Goal: Task Accomplishment & Management: Manage account settings

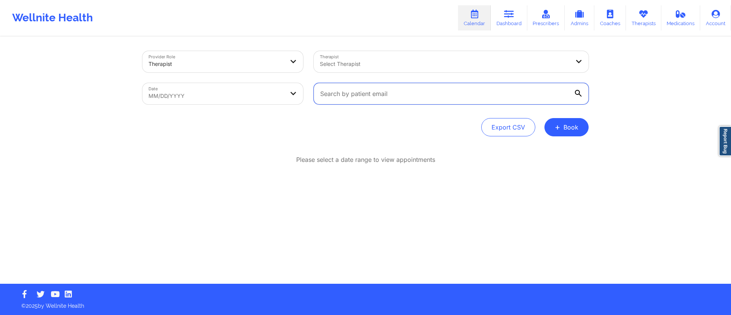
click at [363, 99] on input "text" at bounding box center [451, 93] width 275 height 21
paste input "[PERSON_NAME]"
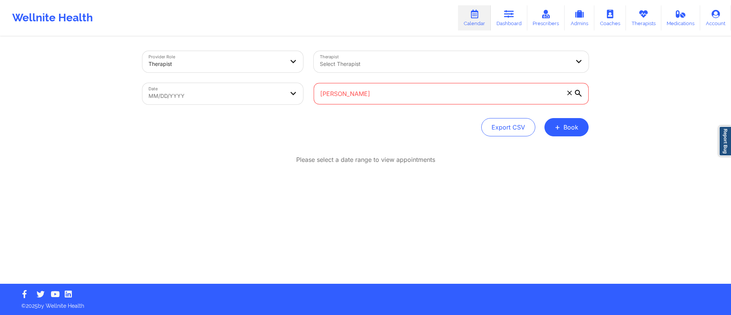
type input "[PERSON_NAME]"
click at [236, 90] on body "Wellnite Health Calendar Dashboard Prescribers Admins Coaches Therapists Medica…" at bounding box center [365, 157] width 731 height 315
select select "2025-8"
select select "2025-9"
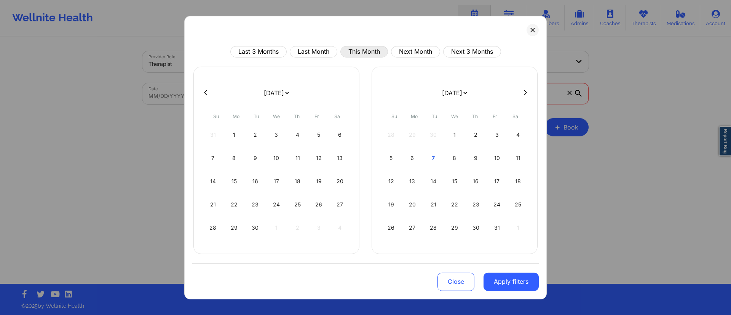
click at [356, 50] on button "This Month" at bounding box center [364, 51] width 48 height 11
select select "2025-9"
select select "2025-10"
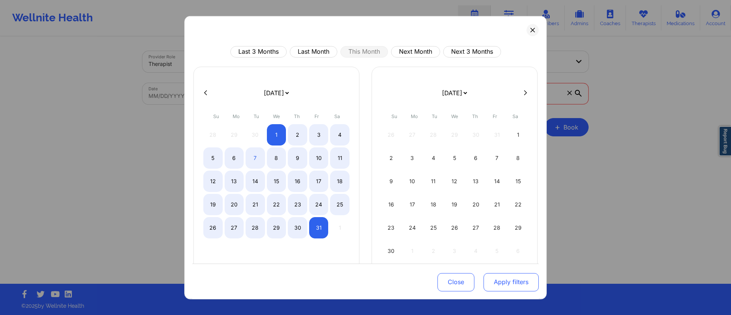
click at [501, 284] on button "Apply filters" at bounding box center [510, 282] width 55 height 18
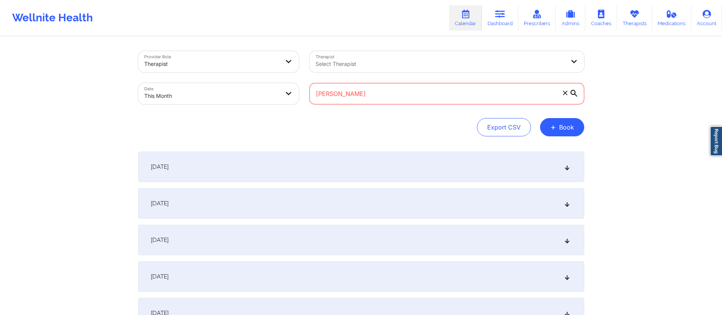
drag, startPoint x: 389, startPoint y: 96, endPoint x: 301, endPoint y: 105, distance: 88.0
click at [301, 105] on div "Provider Role Therapist Therapist Select Therapist Date This Month [PERSON_NAME]" at bounding box center [361, 78] width 457 height 64
paste input "[EMAIL_ADDRESS][DOMAIN_NAME]"
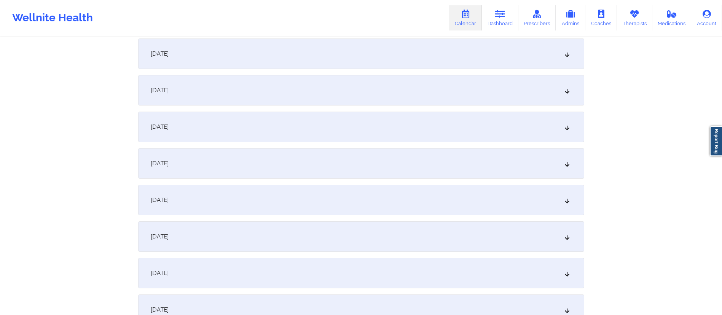
scroll to position [115, 0]
type input "[EMAIL_ADDRESS][DOMAIN_NAME]"
click at [227, 232] on div "[DATE]" at bounding box center [361, 234] width 446 height 30
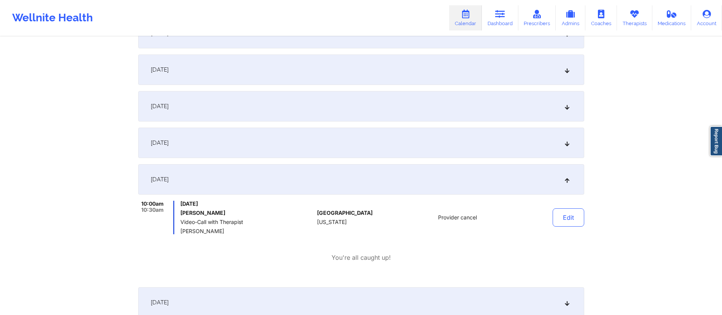
scroll to position [172, 0]
click at [571, 217] on button "Edit" at bounding box center [569, 215] width 32 height 18
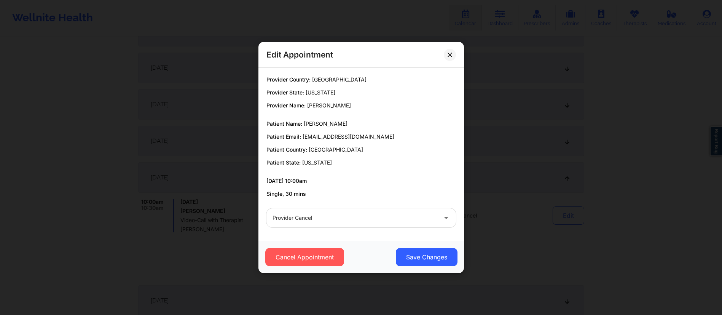
scroll to position [343, 0]
click at [513, 163] on div "Edit Appointment Provider Country: [GEOGRAPHIC_DATA] Provider State: [US_STATE]…" at bounding box center [361, 157] width 722 height 315
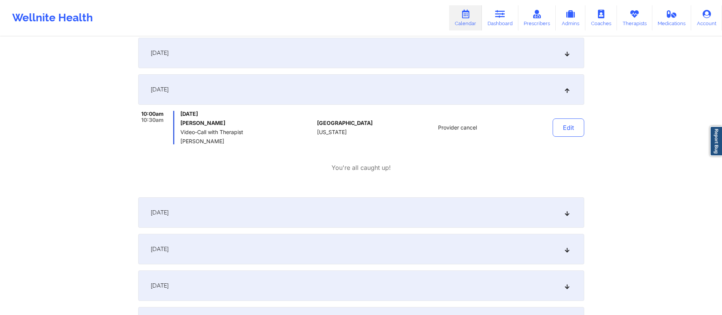
scroll to position [254, 0]
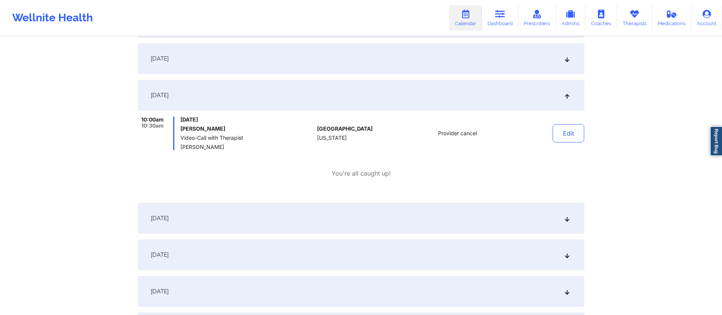
click at [366, 96] on div "[DATE]" at bounding box center [361, 95] width 446 height 30
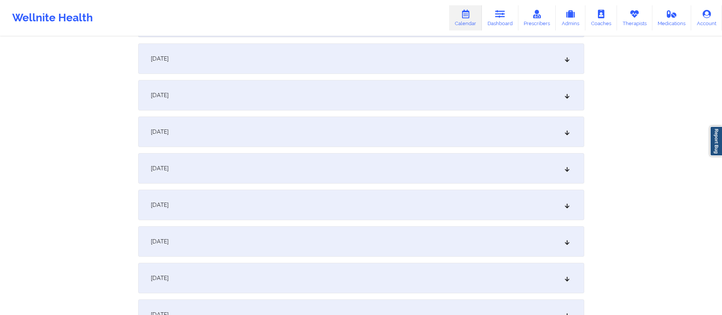
click at [366, 96] on div "[DATE]" at bounding box center [361, 95] width 446 height 30
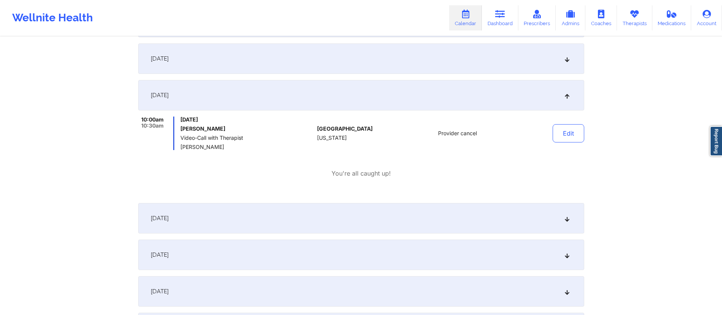
click at [366, 96] on div "[DATE]" at bounding box center [361, 95] width 446 height 30
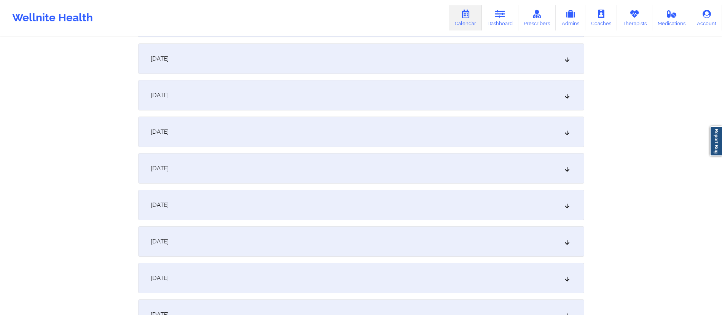
scroll to position [0, 0]
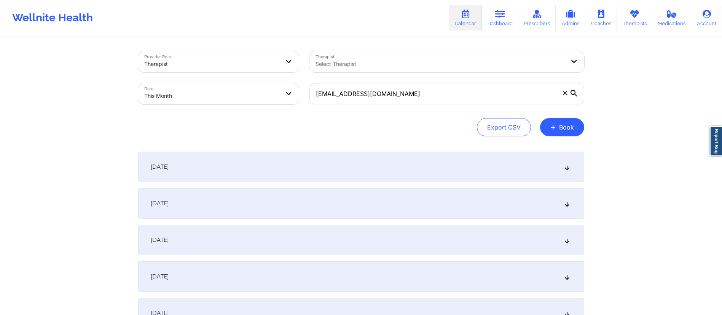
click at [262, 168] on div "[DATE]" at bounding box center [361, 166] width 446 height 30
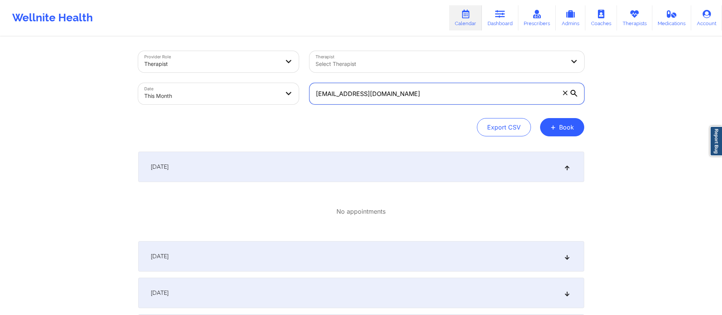
drag, startPoint x: 401, startPoint y: 94, endPoint x: 317, endPoint y: 99, distance: 84.2
click at [316, 98] on input "[EMAIL_ADDRESS][DOMAIN_NAME]" at bounding box center [446, 93] width 275 height 21
click at [253, 169] on div "[DATE]" at bounding box center [361, 166] width 446 height 30
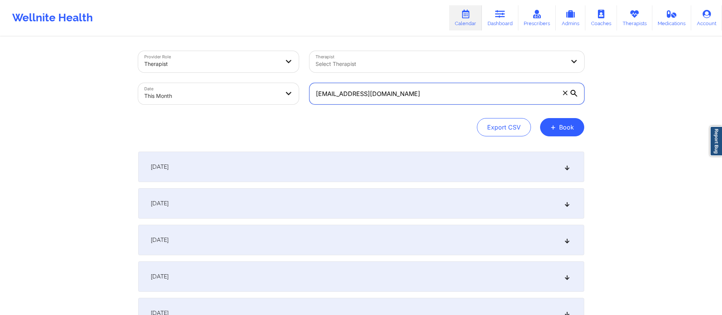
drag, startPoint x: 406, startPoint y: 95, endPoint x: 312, endPoint y: 84, distance: 94.2
click at [312, 84] on input "[EMAIL_ADDRESS][DOMAIN_NAME]" at bounding box center [446, 93] width 275 height 21
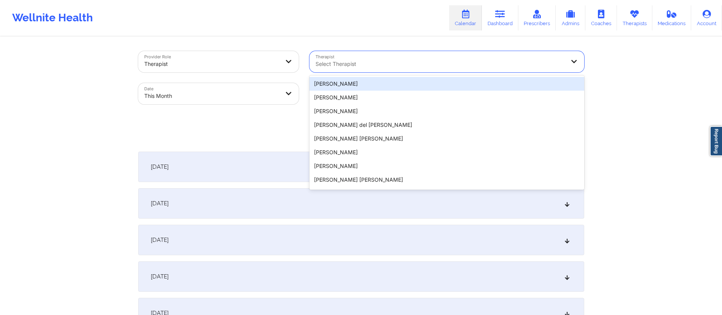
click at [350, 63] on div at bounding box center [441, 63] width 250 height 9
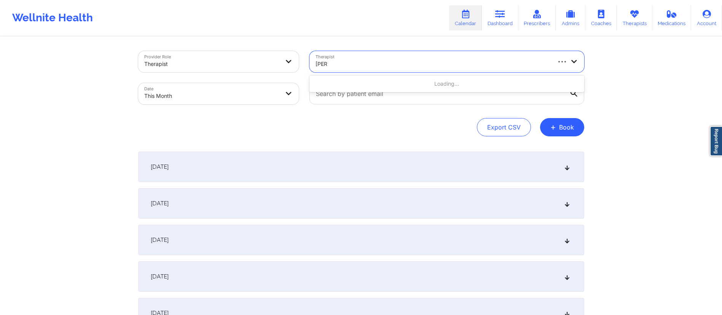
type input "[PERSON_NAME]"
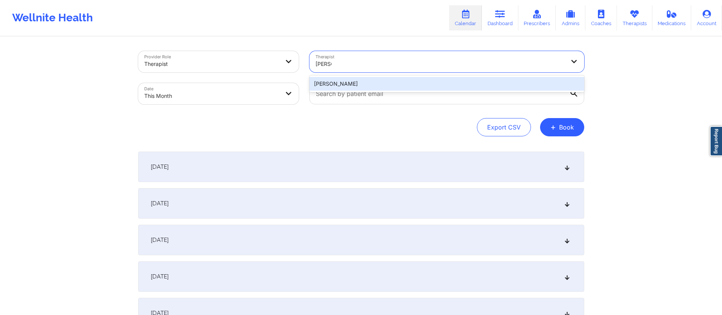
click at [340, 86] on div "[PERSON_NAME]" at bounding box center [446, 84] width 275 height 14
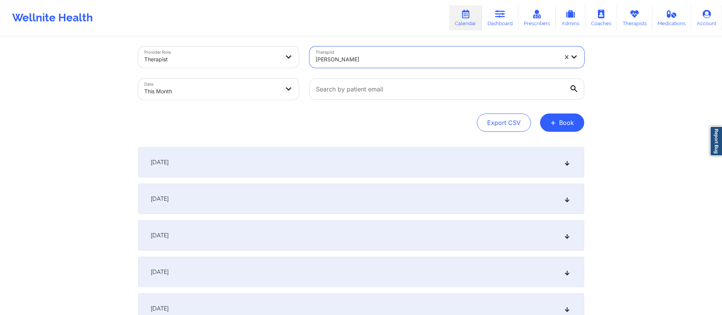
scroll to position [4, 0]
click at [219, 173] on div "[DATE]" at bounding box center [361, 162] width 446 height 30
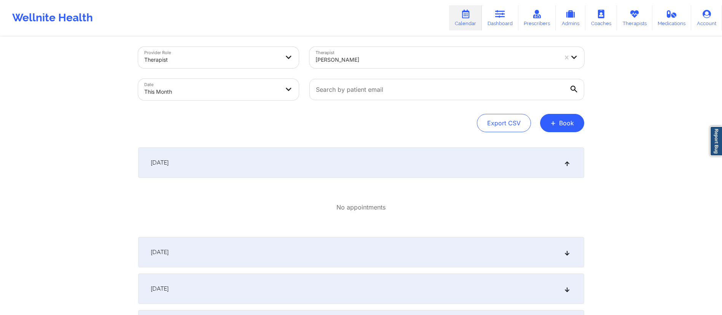
drag, startPoint x: 242, startPoint y: 247, endPoint x: 241, endPoint y: 260, distance: 13.1
click at [242, 250] on div "[DATE]" at bounding box center [361, 252] width 446 height 30
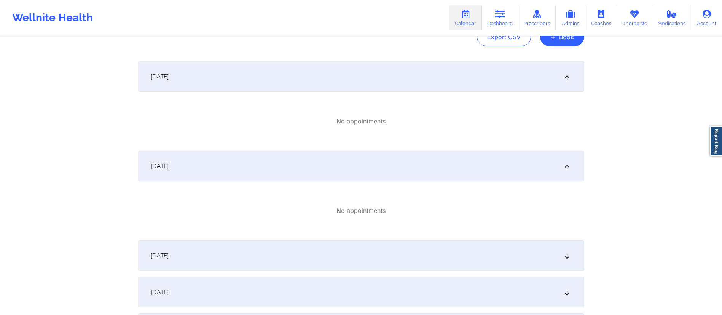
click at [235, 254] on div "[DATE]" at bounding box center [361, 255] width 446 height 30
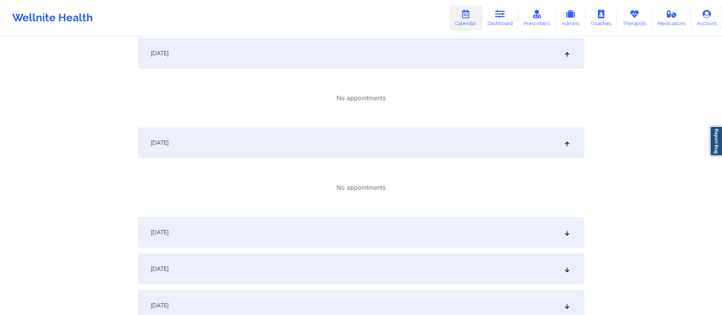
click at [241, 237] on div "[DATE]" at bounding box center [361, 232] width 446 height 30
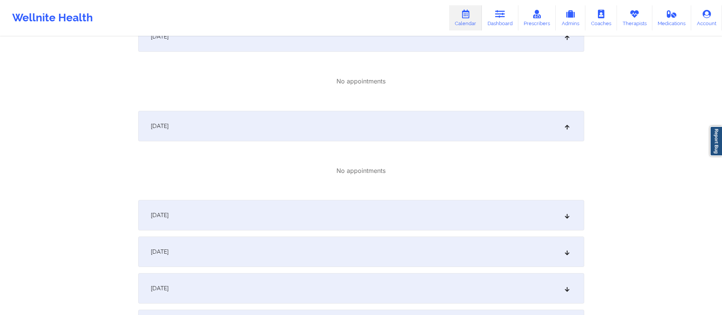
click at [240, 218] on div "[DATE]" at bounding box center [361, 215] width 446 height 30
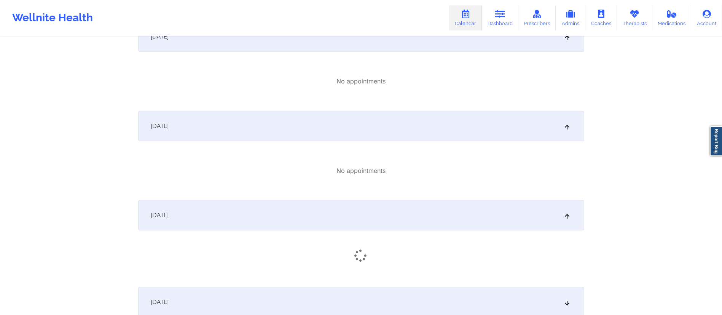
scroll to position [379, 0]
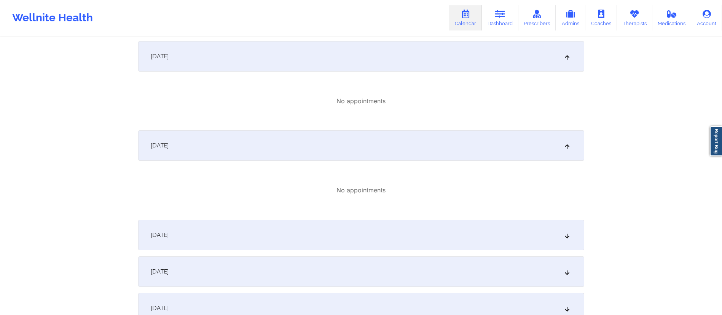
click at [236, 232] on div "[DATE]" at bounding box center [361, 235] width 446 height 30
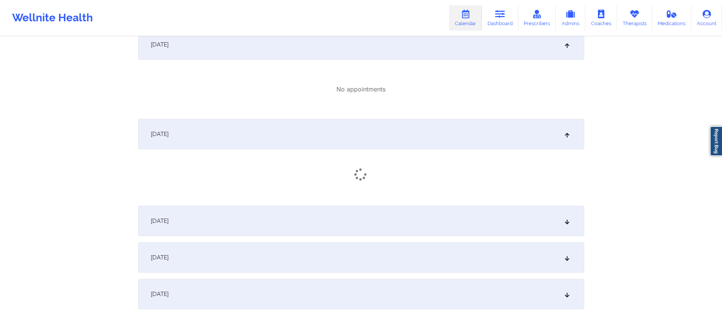
scroll to position [487, 0]
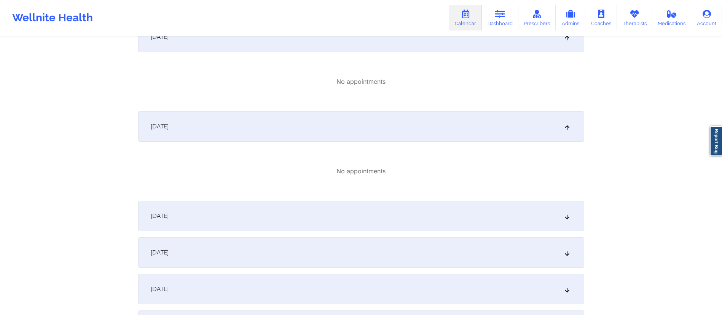
click at [236, 214] on div "[DATE]" at bounding box center [361, 216] width 446 height 30
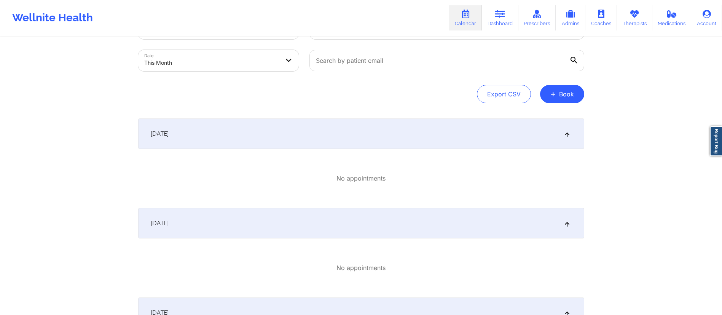
scroll to position [0, 0]
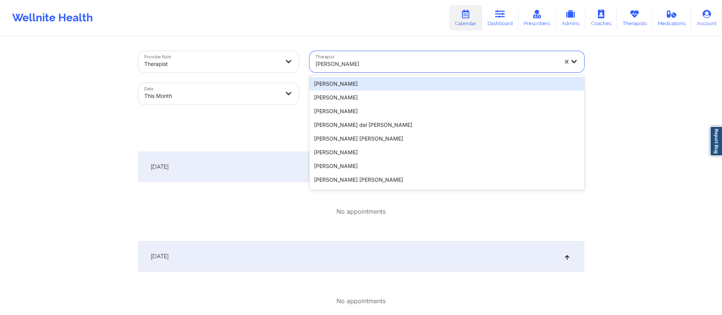
drag, startPoint x: 354, startPoint y: 64, endPoint x: 327, endPoint y: 60, distance: 28.1
click at [327, 60] on div at bounding box center [437, 63] width 242 height 9
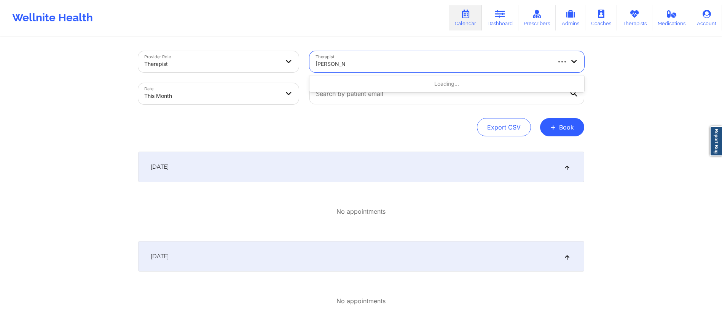
type input "[PERSON_NAME]"
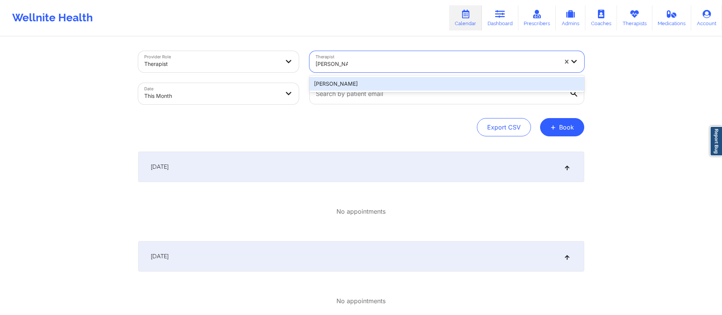
click at [347, 84] on div "[PERSON_NAME]" at bounding box center [446, 84] width 275 height 14
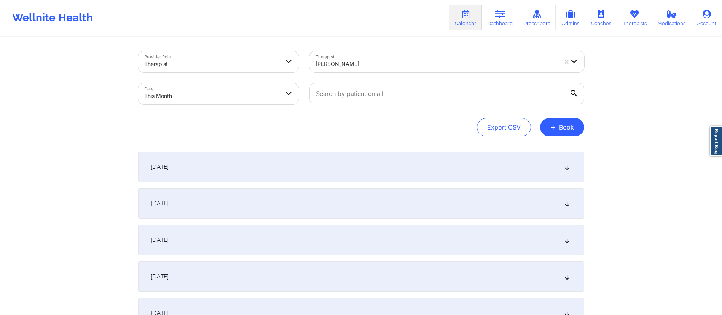
click at [361, 161] on div "[DATE]" at bounding box center [361, 166] width 446 height 30
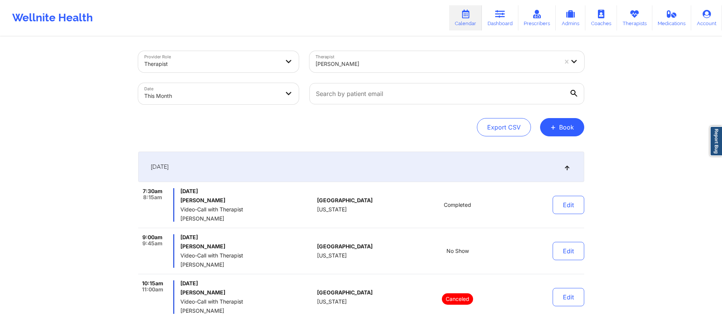
click at [300, 165] on div "[DATE]" at bounding box center [361, 166] width 446 height 30
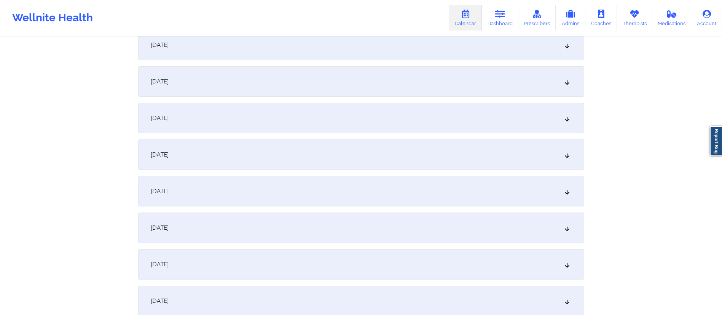
scroll to position [234, 0]
click at [255, 150] on div "[DATE]" at bounding box center [361, 152] width 446 height 30
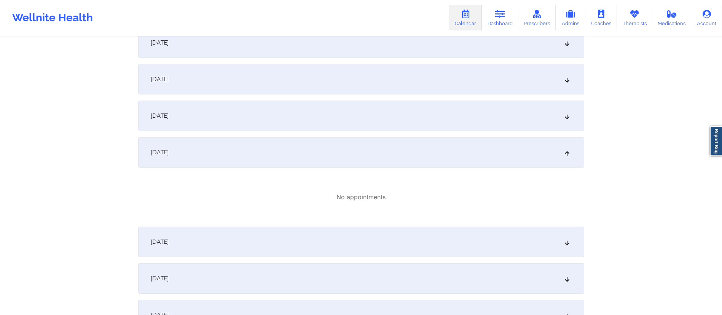
click at [255, 150] on div "[DATE]" at bounding box center [361, 152] width 446 height 30
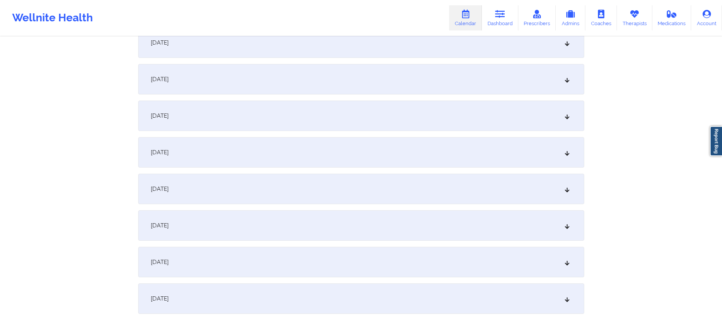
click at [244, 187] on div "[DATE]" at bounding box center [361, 189] width 446 height 30
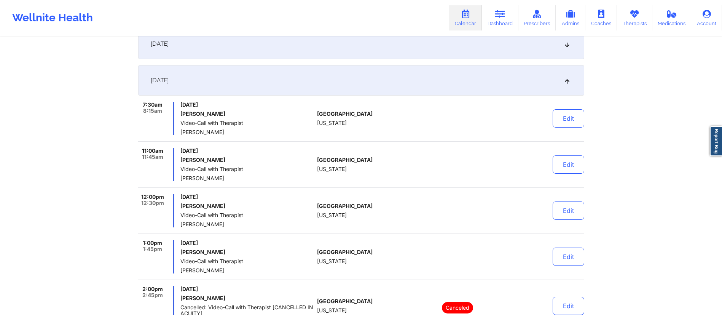
scroll to position [343, 0]
click at [276, 79] on div "[DATE]" at bounding box center [361, 80] width 446 height 30
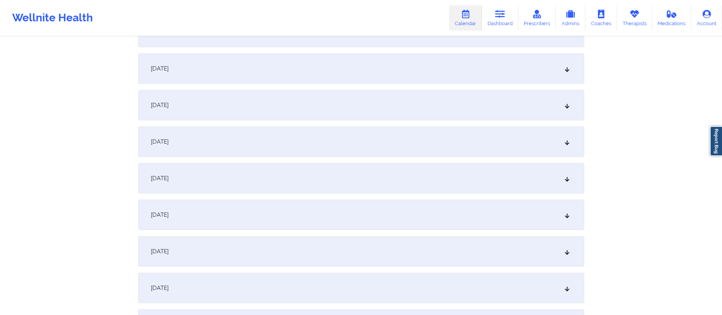
scroll to position [424, 0]
click at [246, 108] on div "[DATE]" at bounding box center [361, 107] width 446 height 30
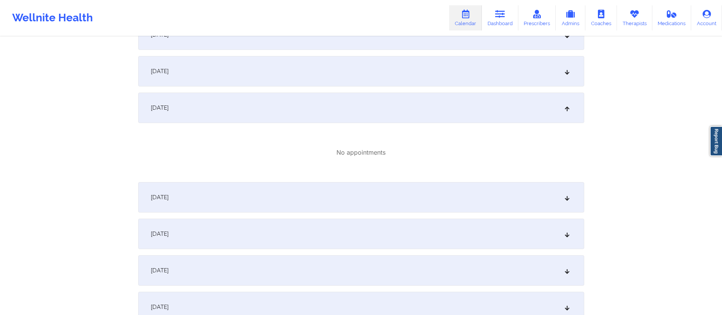
click at [269, 81] on div "[DATE]" at bounding box center [361, 71] width 446 height 30
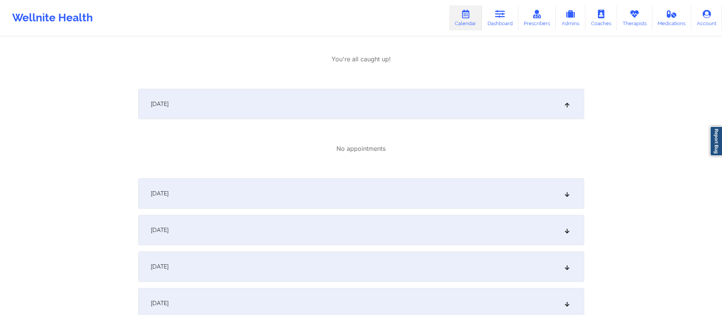
scroll to position [653, 0]
click at [217, 197] on div "[DATE]" at bounding box center [361, 193] width 446 height 30
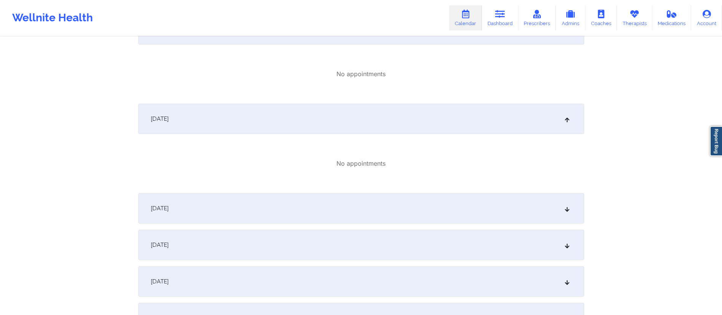
scroll to position [728, 0]
click at [216, 202] on div "[DATE]" at bounding box center [361, 207] width 446 height 30
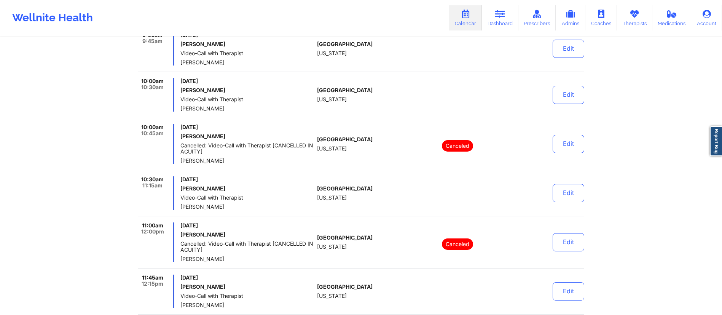
scroll to position [926, 0]
drag, startPoint x: 178, startPoint y: 186, endPoint x: 242, endPoint y: 193, distance: 64.2
click at [242, 192] on div "10:30am 11:15am [DATE] [PERSON_NAME] Video-Call with Therapist [PERSON_NAME]" at bounding box center [226, 191] width 176 height 33
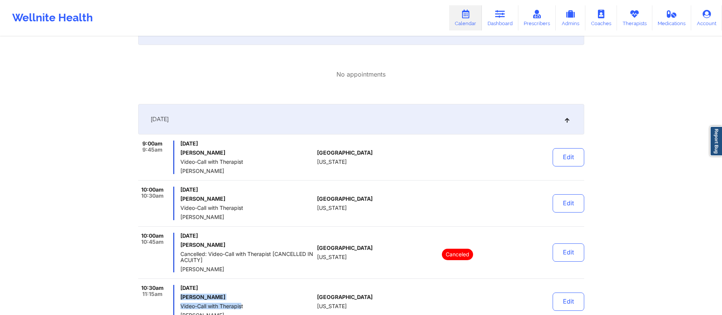
scroll to position [817, 0]
click at [237, 112] on div "[DATE]" at bounding box center [361, 118] width 446 height 30
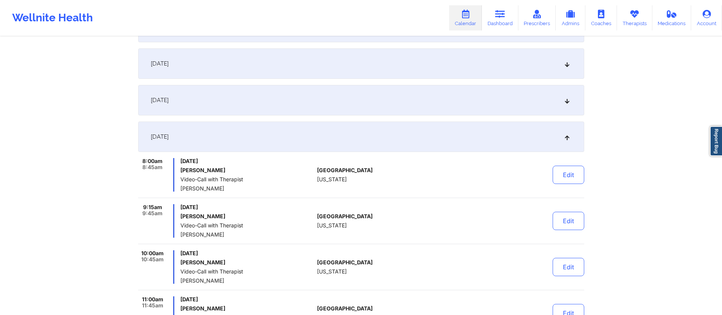
scroll to position [405, 0]
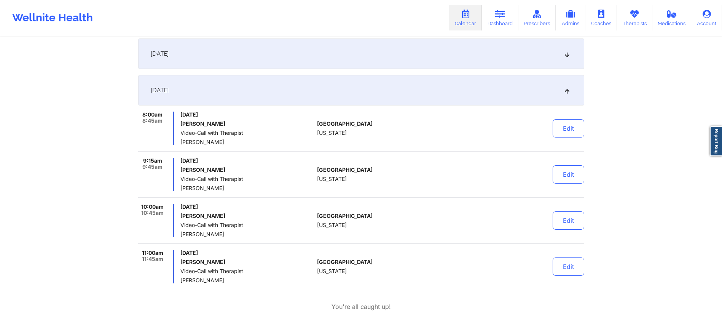
click at [269, 91] on div "[DATE]" at bounding box center [361, 90] width 446 height 30
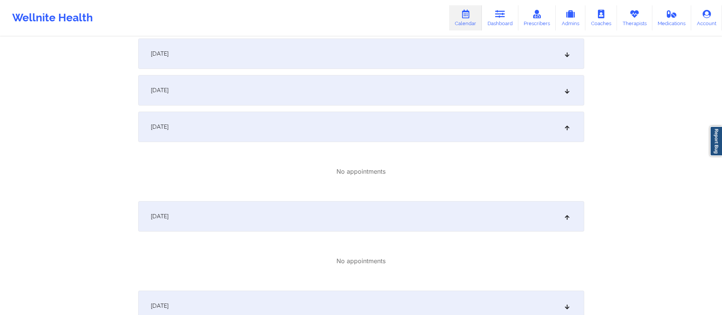
click at [260, 128] on div "[DATE]" at bounding box center [361, 127] width 446 height 30
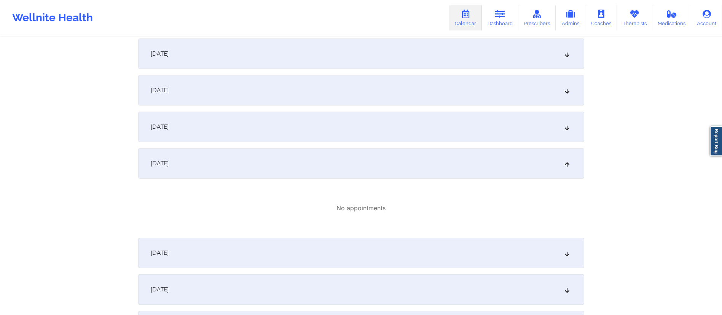
click at [253, 164] on div "[DATE]" at bounding box center [361, 163] width 446 height 30
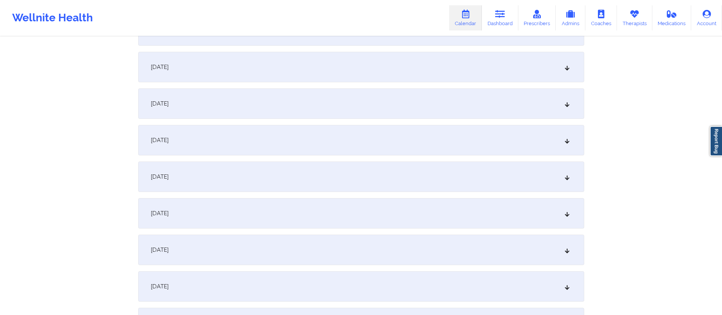
scroll to position [0, 0]
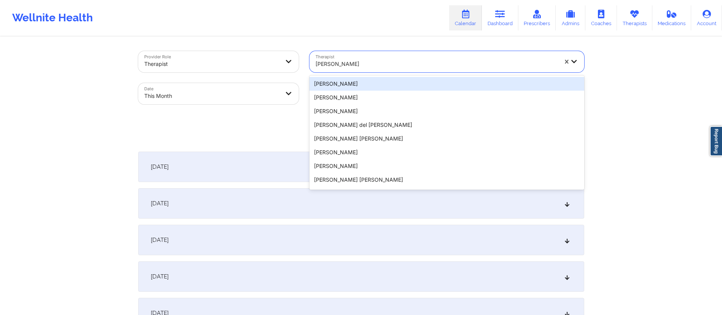
drag, startPoint x: 365, startPoint y: 63, endPoint x: 307, endPoint y: 61, distance: 57.9
click at [307, 61] on div "Therapist 20 results available. Use Up and Down to choose options, press Enter …" at bounding box center [446, 62] width 285 height 32
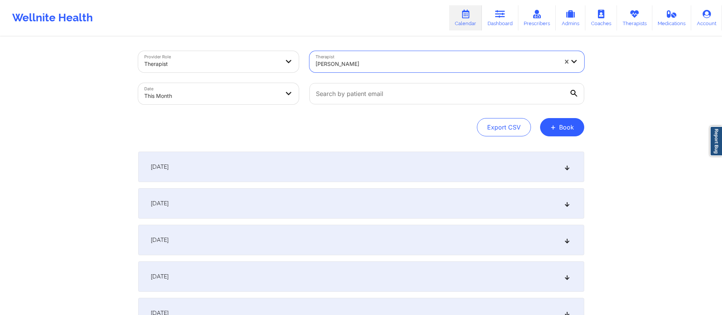
paste input "[PERSON_NAME]"
type input "[PERSON_NAME]"
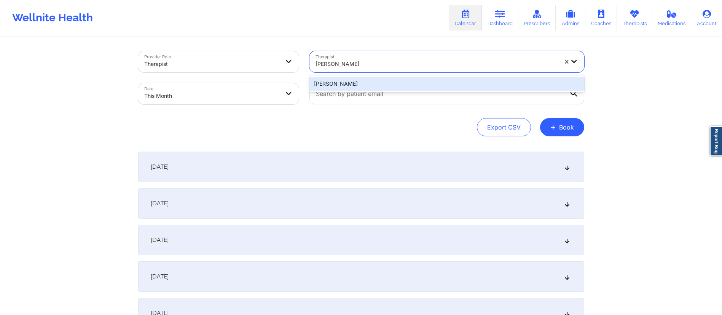
click at [376, 84] on div "[PERSON_NAME]" at bounding box center [446, 84] width 275 height 14
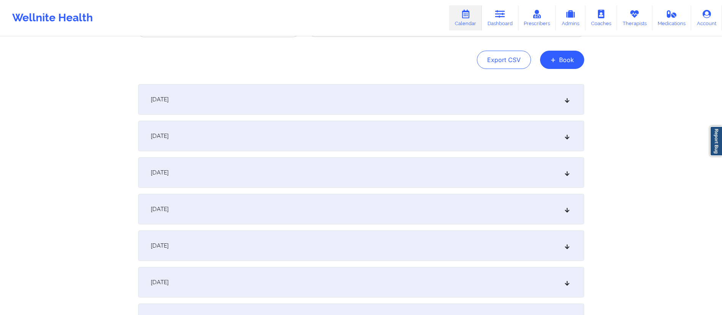
scroll to position [69, 0]
click at [258, 101] on div "[DATE]" at bounding box center [361, 98] width 446 height 30
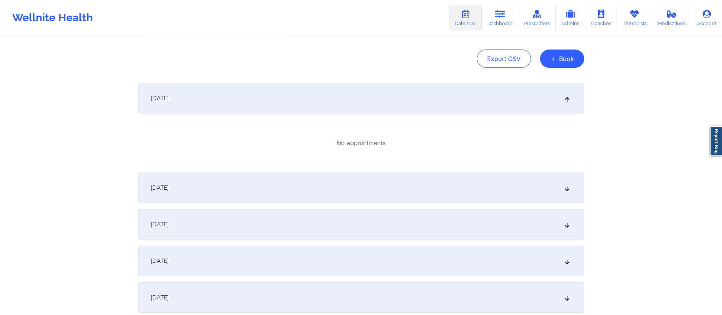
click at [280, 190] on div "[DATE]" at bounding box center [361, 187] width 446 height 30
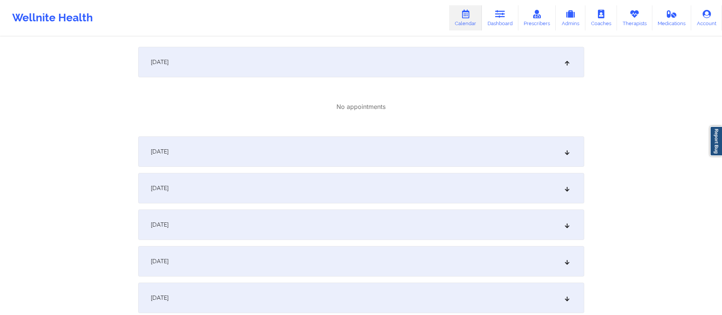
scroll to position [195, 0]
click at [274, 157] on div "[DATE]" at bounding box center [361, 150] width 446 height 30
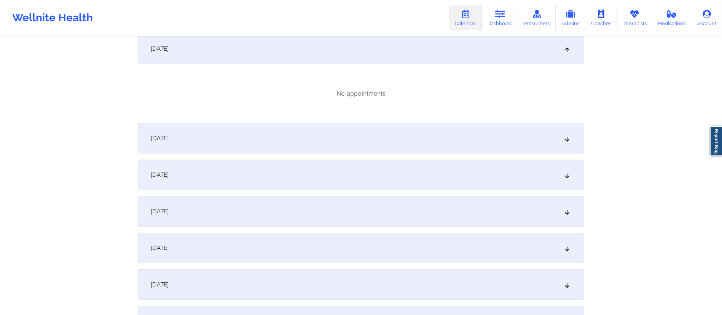
click at [273, 144] on div "[DATE]" at bounding box center [361, 138] width 446 height 30
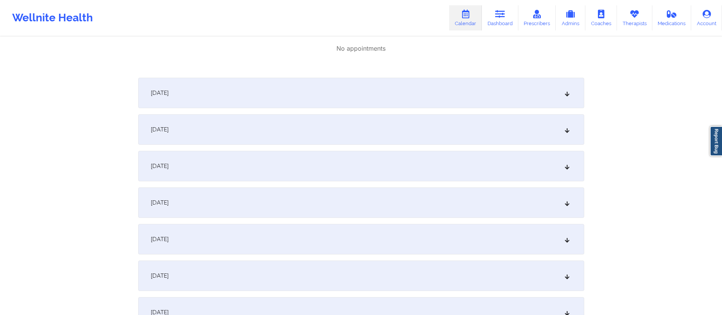
scroll to position [432, 0]
click at [267, 85] on div "[DATE]" at bounding box center [361, 92] width 446 height 30
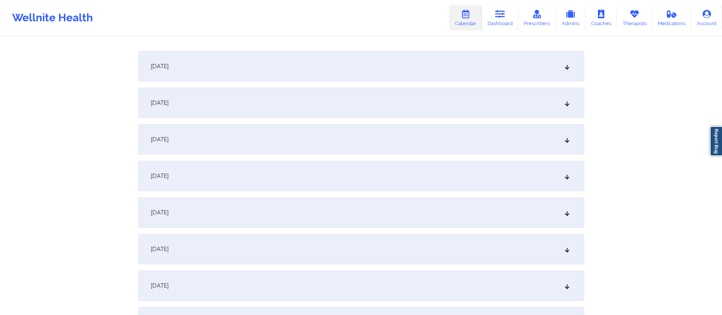
scroll to position [542, 0]
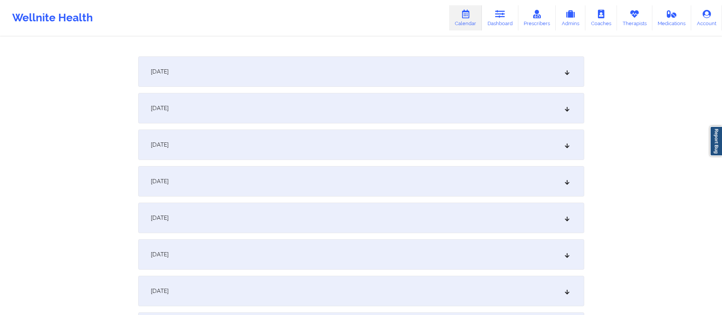
click at [258, 66] on div "[DATE]" at bounding box center [361, 71] width 446 height 30
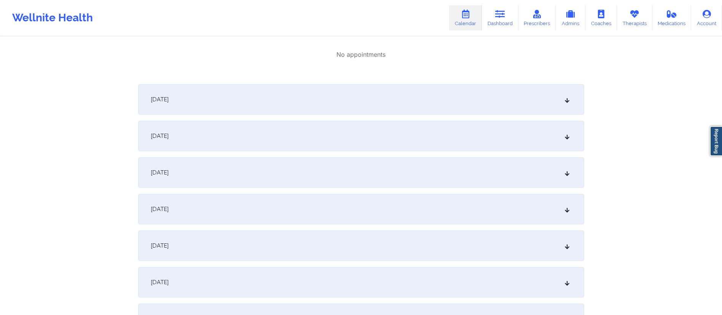
scroll to position [609, 0]
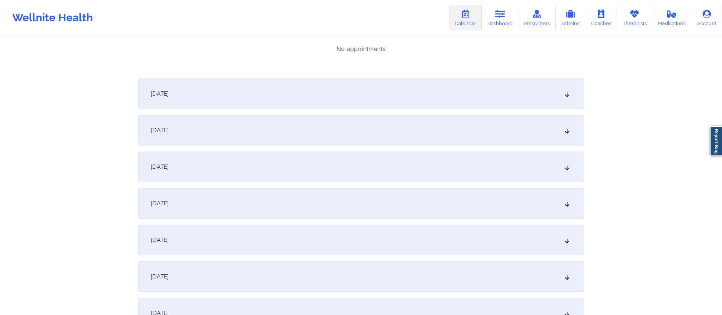
click at [279, 88] on div "[DATE]" at bounding box center [361, 93] width 446 height 30
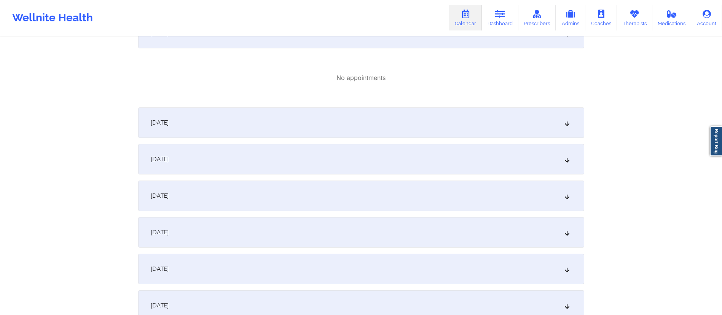
click at [296, 121] on div "[DATE]" at bounding box center [361, 122] width 446 height 30
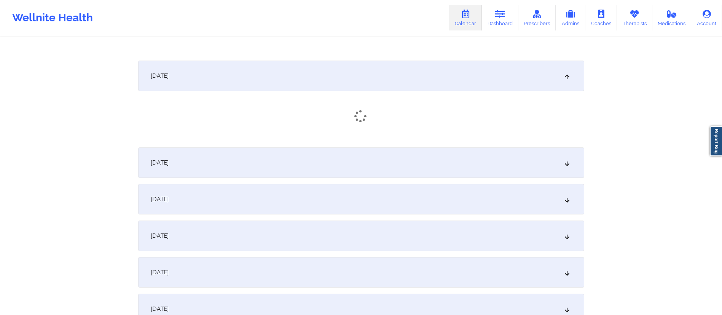
scroll to position [738, 0]
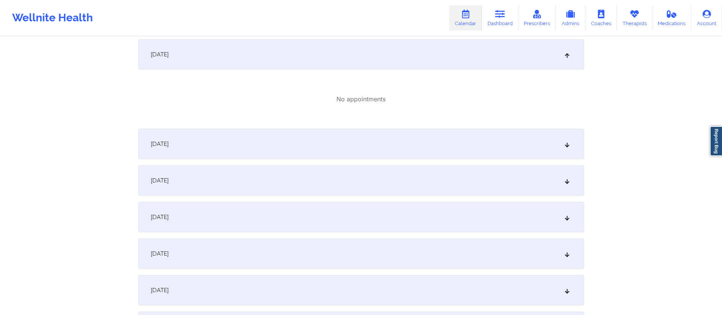
click at [288, 137] on div "[DATE]" at bounding box center [361, 144] width 446 height 30
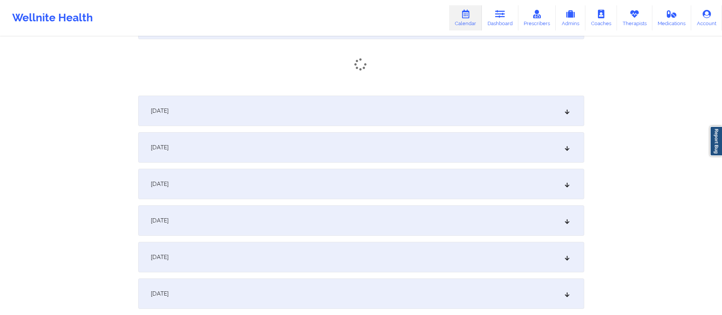
scroll to position [859, 0]
click at [292, 118] on div "[DATE]" at bounding box center [361, 112] width 446 height 30
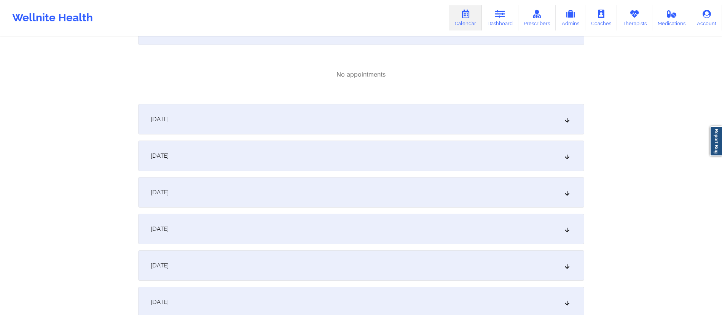
click at [289, 117] on div "[DATE]" at bounding box center [361, 119] width 446 height 30
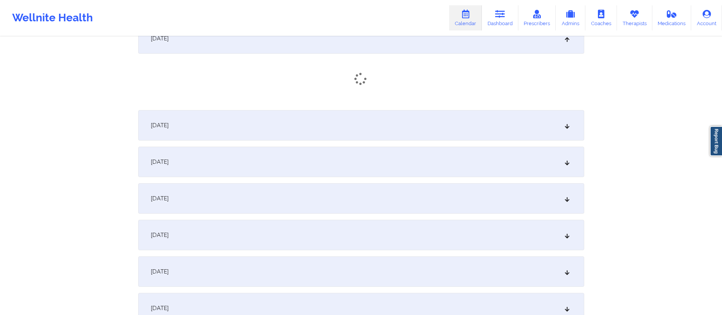
scroll to position [1024, 0]
click at [285, 126] on div "[DATE]" at bounding box center [361, 126] width 446 height 30
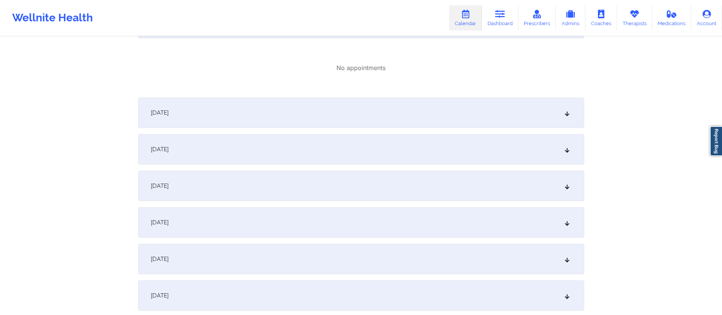
scroll to position [1127, 0]
click at [284, 120] on div "[DATE]" at bounding box center [361, 112] width 446 height 30
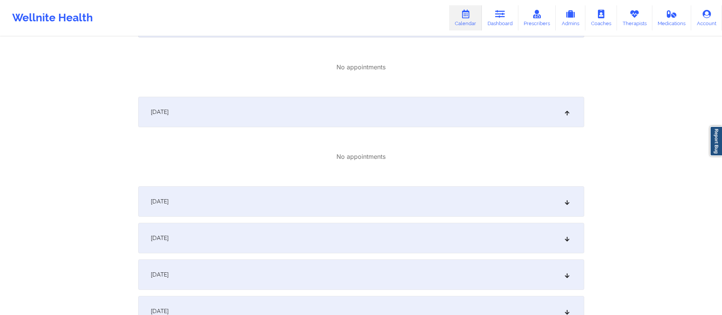
scroll to position [1194, 0]
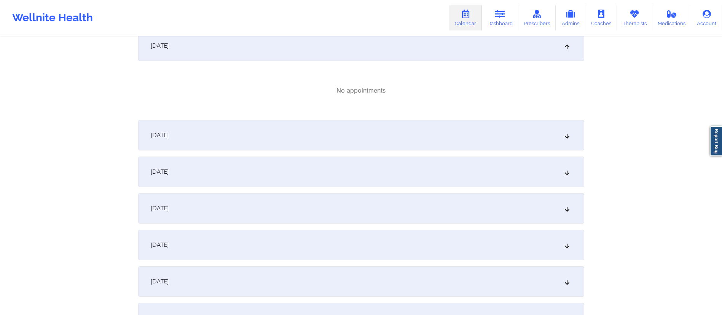
click at [290, 137] on div "[DATE]" at bounding box center [361, 135] width 446 height 30
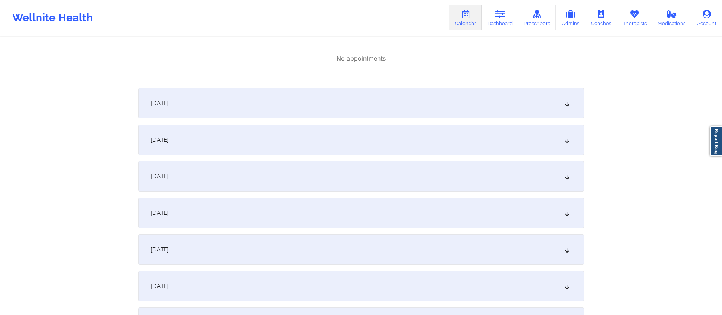
scroll to position [1316, 0]
click at [275, 102] on div "[DATE]" at bounding box center [361, 102] width 446 height 30
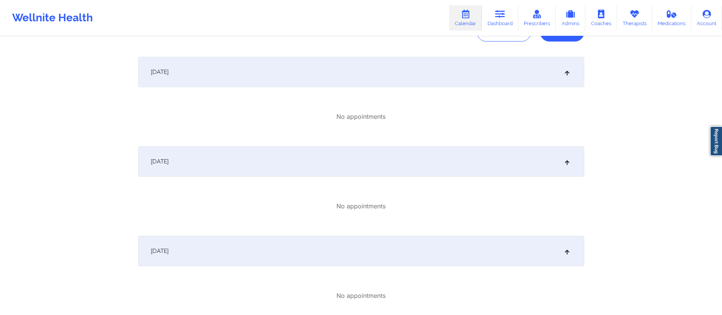
scroll to position [0, 0]
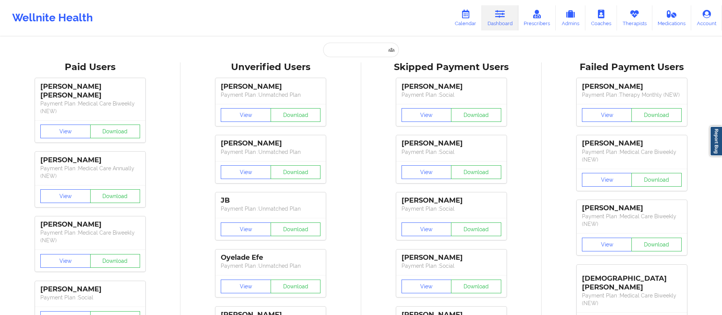
type input "[PERSON_NAME]"
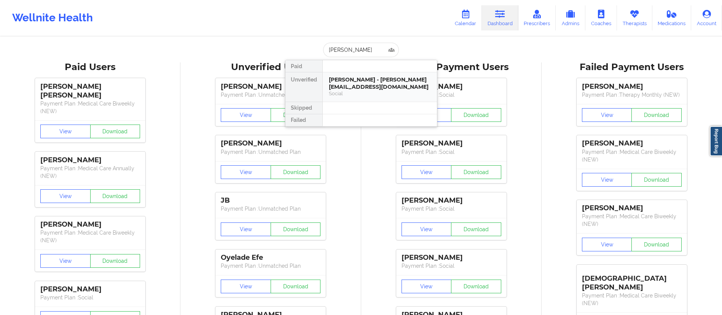
click at [347, 88] on div "Alexis Smyrychynski - alexissv@yahoo.com" at bounding box center [380, 83] width 102 height 14
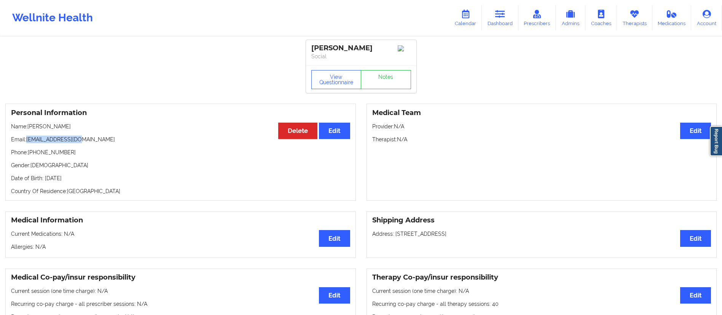
drag, startPoint x: 27, startPoint y: 141, endPoint x: 121, endPoint y: 133, distance: 93.6
click at [121, 133] on div "Personal Information Edit Delete Name: Alexis Smyrychynski Email: alexissv@yaho…" at bounding box center [180, 152] width 351 height 97
copy p "[EMAIL_ADDRESS][DOMAIN_NAME]"
